Goal: Find specific page/section: Find specific page/section

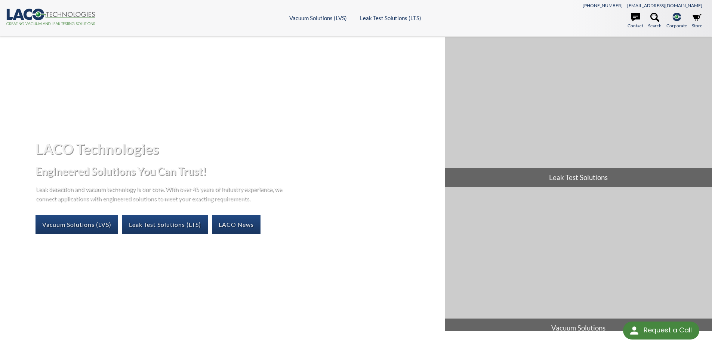
click at [639, 20] on icon at bounding box center [635, 17] width 9 height 9
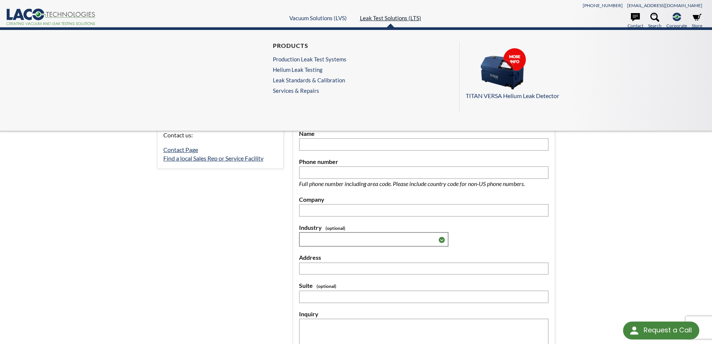
click at [384, 18] on link "Leak Test Solutions (LTS)" at bounding box center [390, 18] width 61 height 7
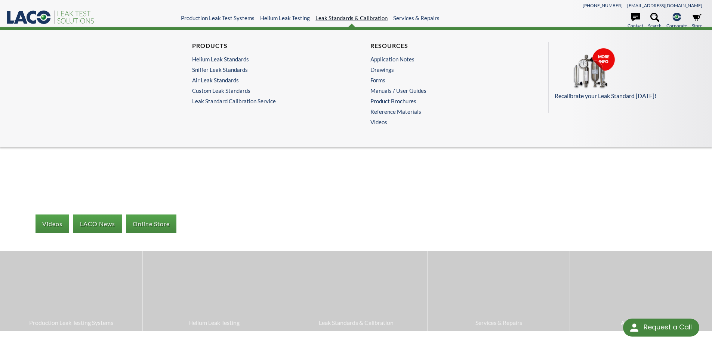
click at [383, 18] on link "Leak Standards & Calibration" at bounding box center [351, 18] width 72 height 7
